Goal: Information Seeking & Learning: Learn about a topic

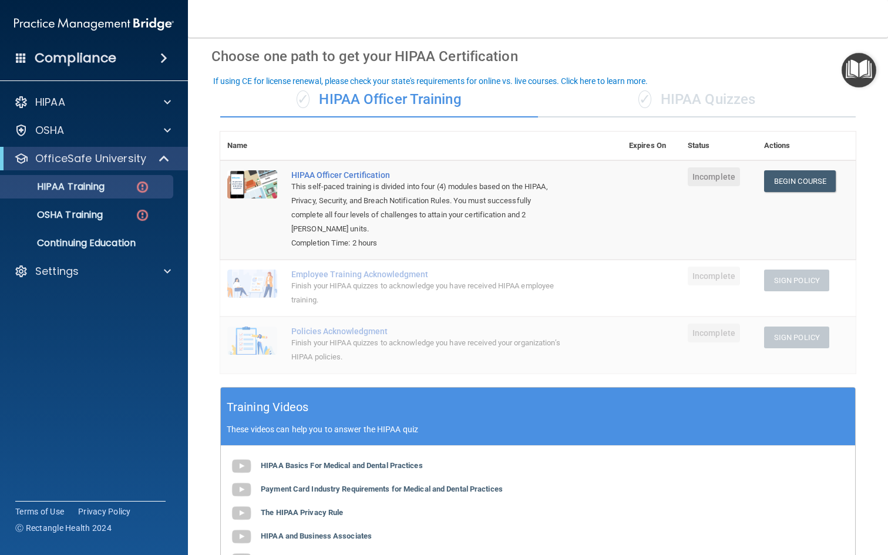
scroll to position [53, 0]
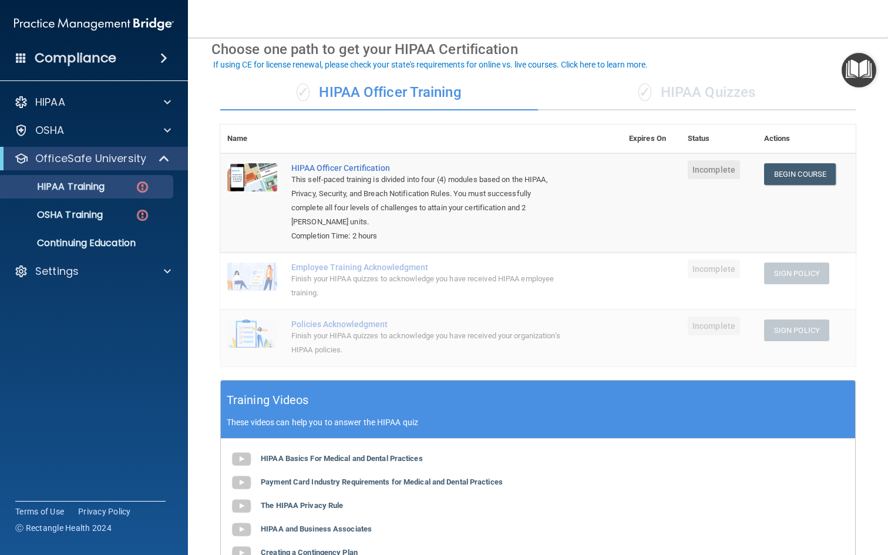
click at [677, 87] on div "✓ HIPAA Quizzes" at bounding box center [697, 92] width 318 height 35
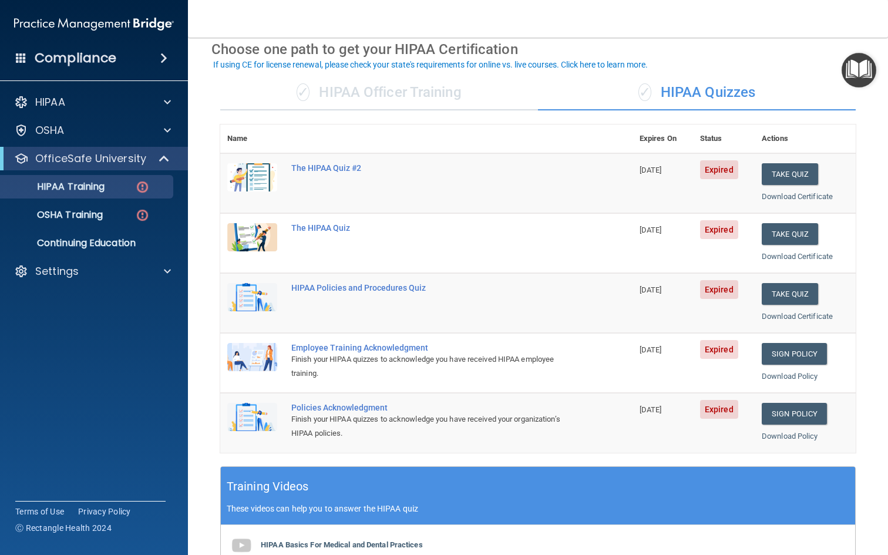
click at [430, 90] on div "✓ HIPAA Officer Training" at bounding box center [379, 92] width 318 height 35
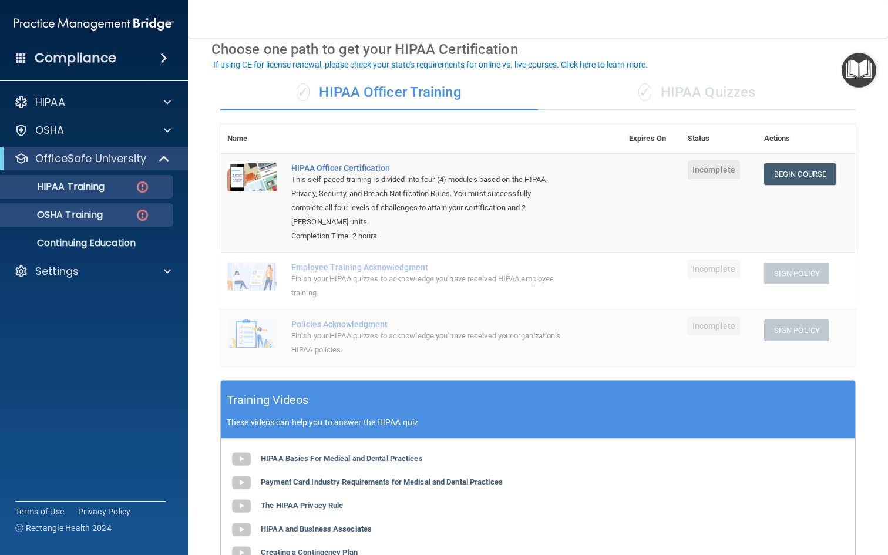
click at [126, 210] on div "OSHA Training" at bounding box center [88, 215] width 160 height 12
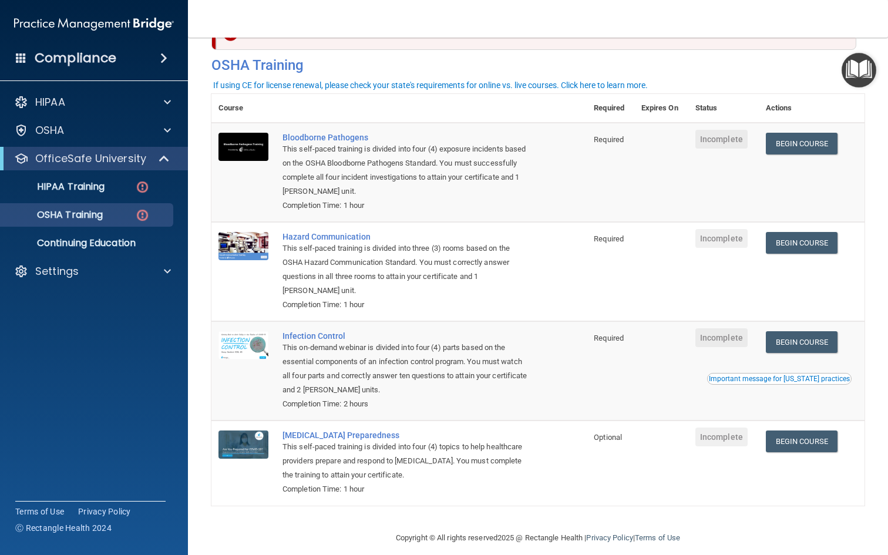
scroll to position [41, 0]
click at [800, 149] on link "Begin Course" at bounding box center [802, 144] width 72 height 22
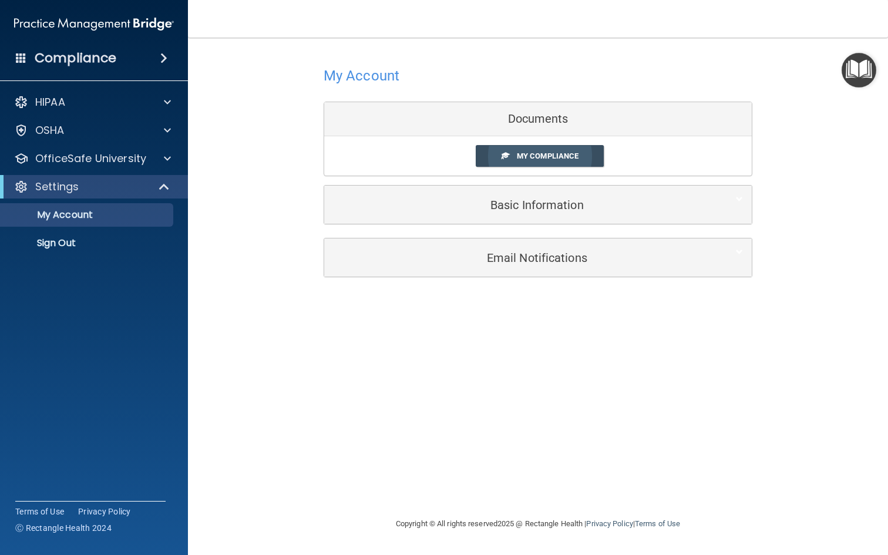
click at [527, 165] on link "My Compliance" at bounding box center [540, 156] width 129 height 22
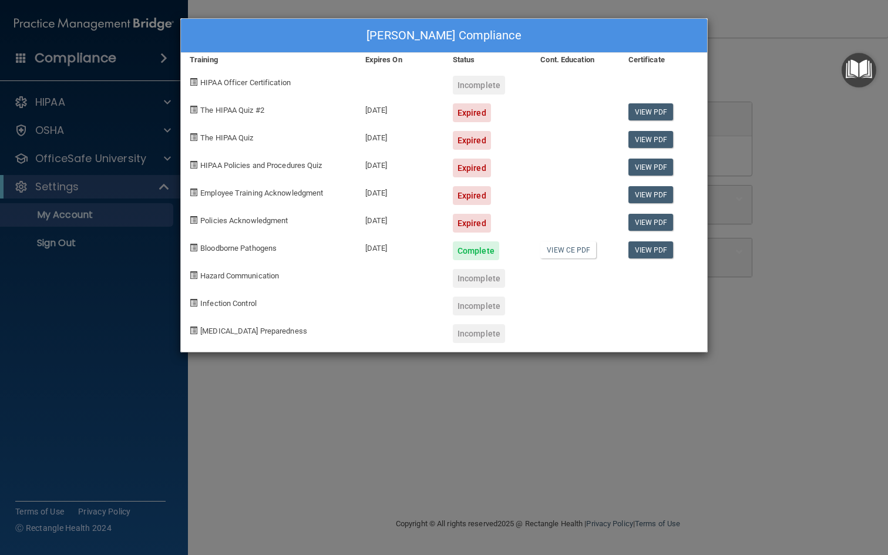
click at [739, 142] on div "[PERSON_NAME] Compliance Training Expires On Status Cont. Education Certificate…" at bounding box center [444, 277] width 888 height 555
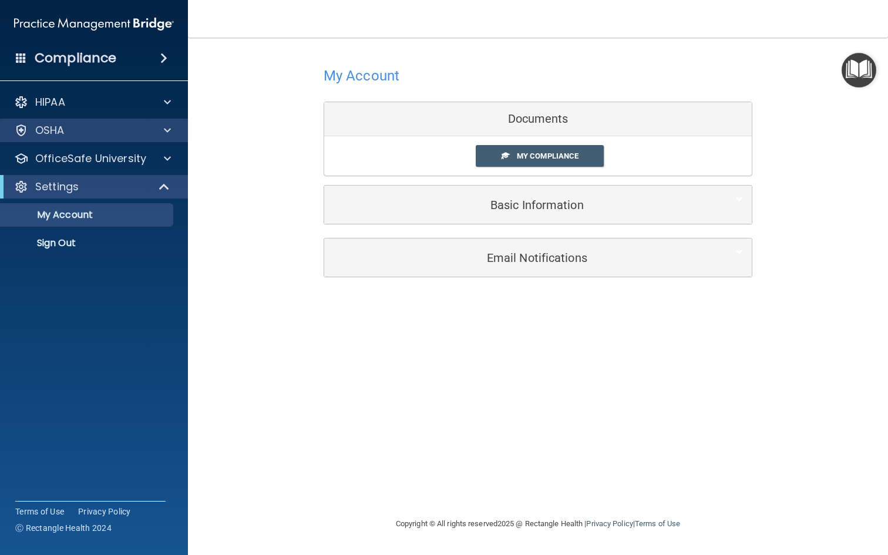
click at [142, 142] on div "OSHA" at bounding box center [94, 130] width 188 height 23
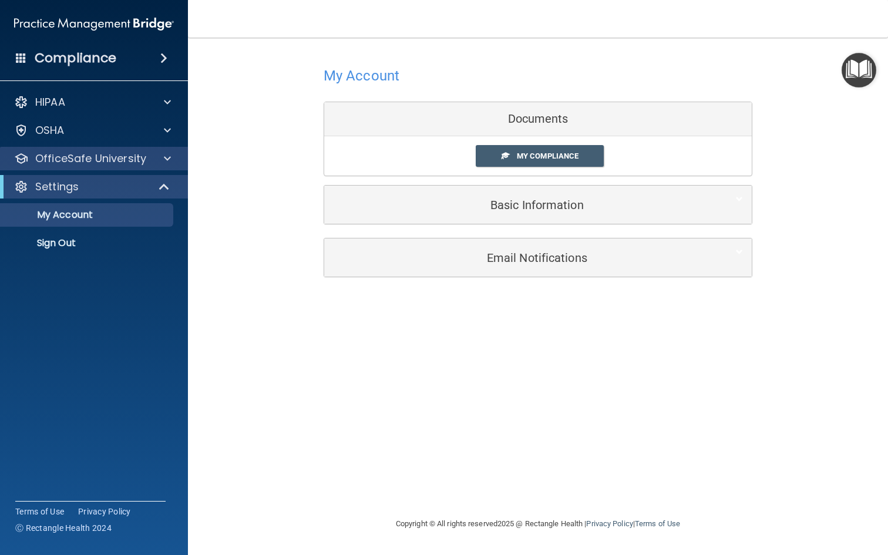
click at [147, 154] on div "OfficeSafe University" at bounding box center [78, 158] width 146 height 14
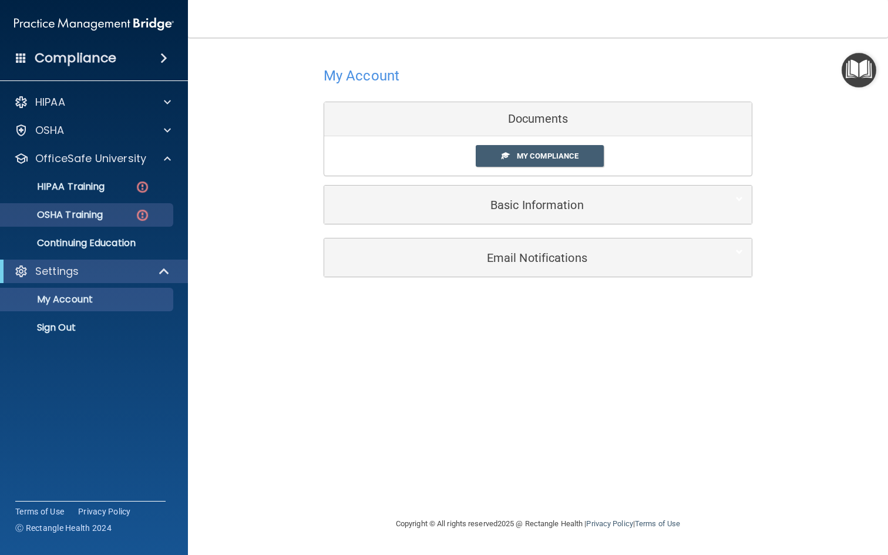
click at [134, 210] on div "OSHA Training" at bounding box center [88, 215] width 160 height 12
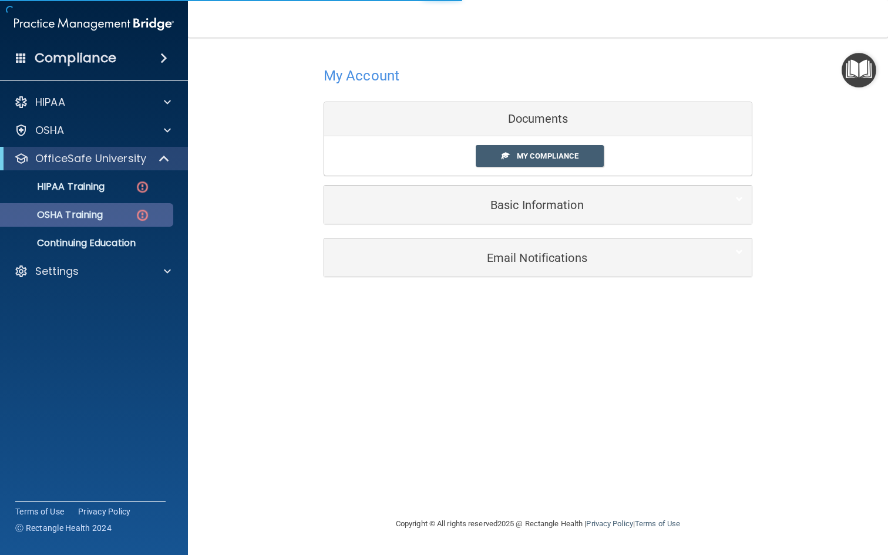
click at [157, 211] on div "OSHA Training" at bounding box center [88, 215] width 160 height 12
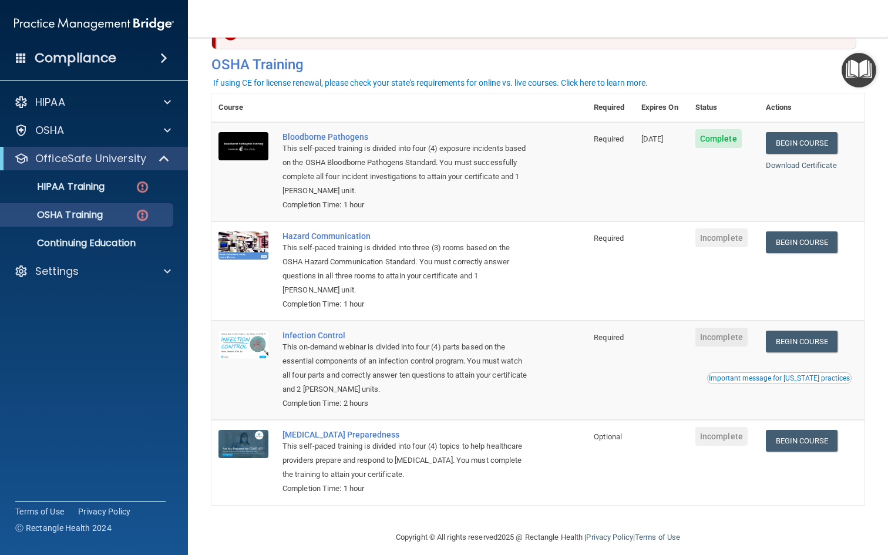
scroll to position [41, 0]
